Goal: Book appointment/travel/reservation

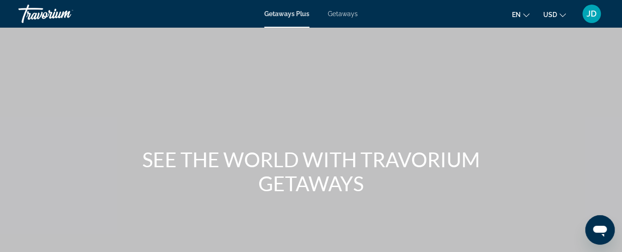
click at [350, 13] on span "Getaways" at bounding box center [343, 13] width 30 height 7
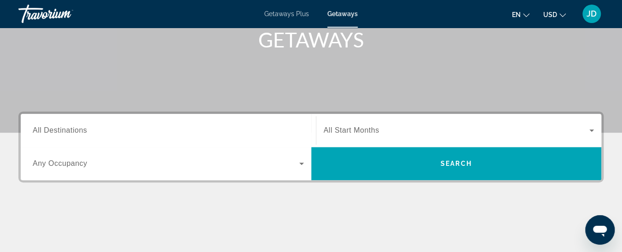
scroll to position [140, 0]
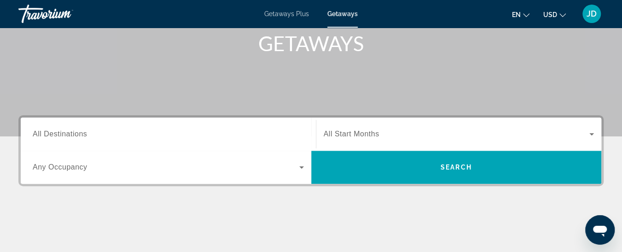
click at [62, 131] on span "All Destinations" at bounding box center [60, 134] width 54 height 8
click at [62, 131] on input "Destination All Destinations" at bounding box center [168, 134] width 271 height 11
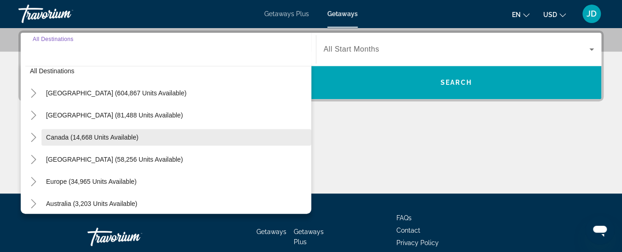
scroll to position [0, 0]
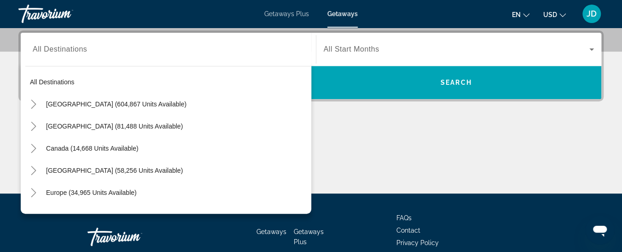
click at [353, 114] on div "Destination All Destinations All destinations United States (604,867 units avai…" at bounding box center [311, 111] width 622 height 163
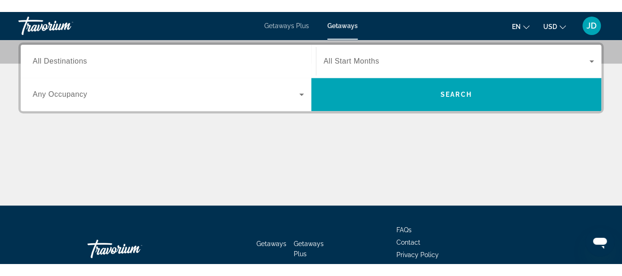
scroll to position [225, 0]
